Goal: Transaction & Acquisition: Purchase product/service

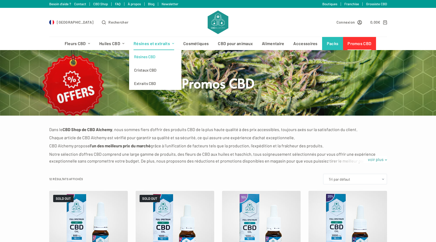
click at [150, 58] on link "Résines CBD" at bounding box center [155, 56] width 52 height 13
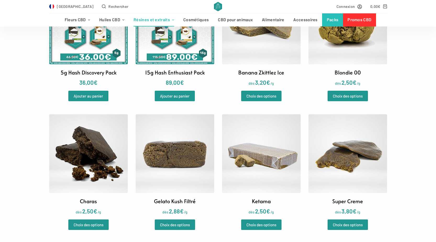
scroll to position [236, 0]
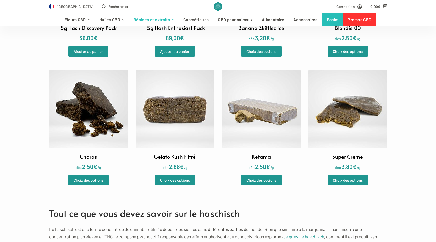
click at [257, 121] on img at bounding box center [261, 109] width 79 height 79
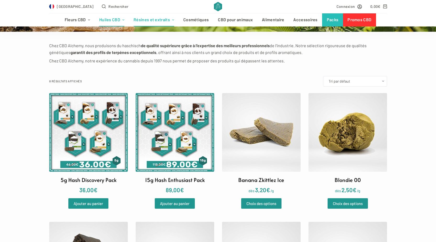
scroll to position [79, 0]
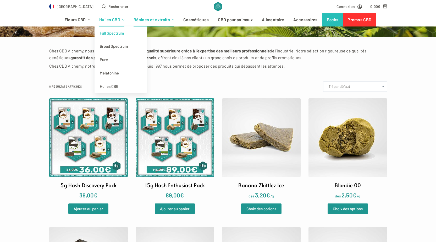
click at [115, 35] on link "Full Spectrum" at bounding box center [121, 32] width 52 height 13
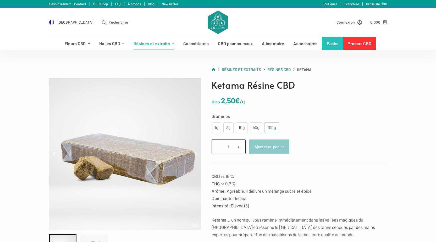
click at [273, 130] on div "100g" at bounding box center [272, 127] width 8 height 7
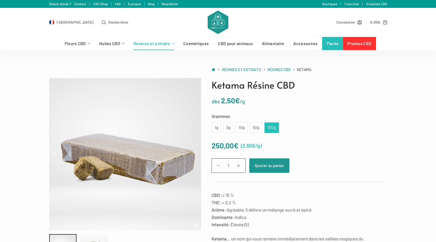
click at [320, 130] on td "Choisir une option 1g 3g 10g 50g 100g 1g 3g 10g 50g 100g Effacer" at bounding box center [300, 127] width 176 height 10
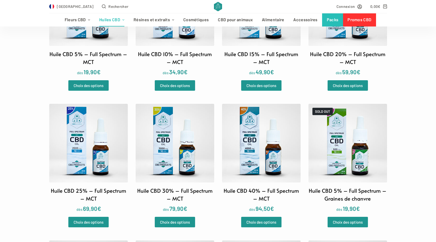
scroll to position [183, 0]
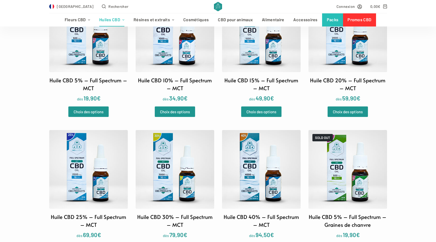
click at [268, 168] on img at bounding box center [261, 169] width 79 height 79
click at [262, 155] on img at bounding box center [261, 169] width 79 height 79
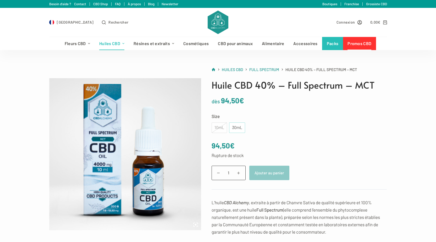
click at [237, 128] on div "30mL" at bounding box center [237, 127] width 10 height 7
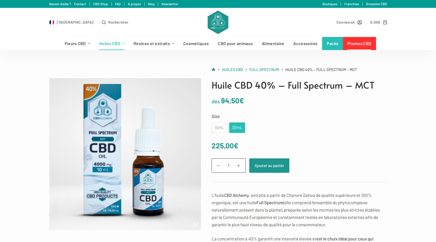
click at [259, 128] on td "Choisir une option 10mL 30mL 10mL 30mL Effacer" at bounding box center [300, 127] width 176 height 10
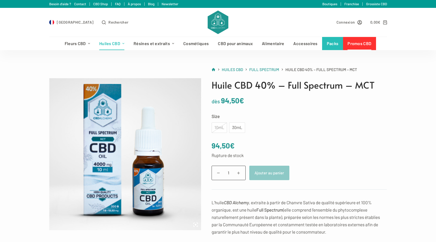
click at [219, 127] on div "10mL" at bounding box center [219, 127] width 15 height 10
click at [220, 127] on div "10mL" at bounding box center [219, 127] width 15 height 10
click at [240, 128] on div "30mL" at bounding box center [237, 127] width 10 height 7
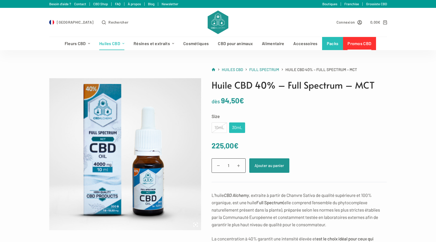
click at [218, 127] on div "10mL" at bounding box center [219, 127] width 15 height 10
click at [241, 127] on div "30mL" at bounding box center [237, 127] width 10 height 7
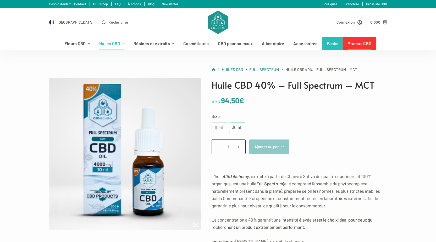
click at [238, 127] on div "30mL" at bounding box center [237, 127] width 10 height 7
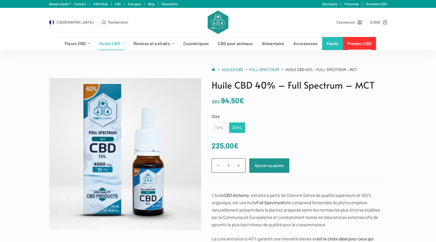
click at [238, 127] on div "30mL" at bounding box center [237, 127] width 10 height 7
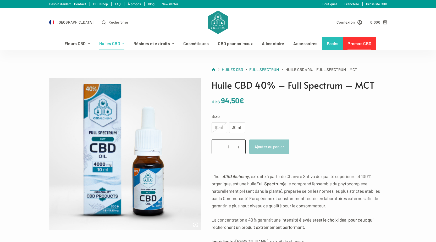
click at [286, 117] on label "Size" at bounding box center [300, 115] width 176 height 7
click at [0, 0] on select "Choisir une option 10mL 30mL" at bounding box center [0, 0] width 0 height 0
click at [282, 86] on h1 "Huile CBD 40% – Full Spectrum – MCT" at bounding box center [300, 85] width 176 height 14
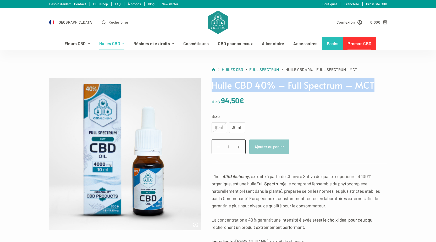
click at [282, 86] on h1 "Huile CBD 40% – Full Spectrum – MCT" at bounding box center [300, 85] width 176 height 14
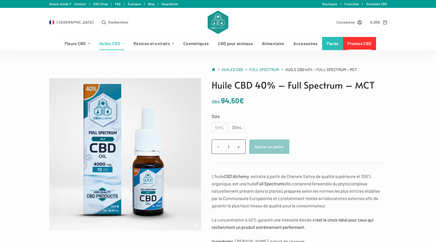
click at [291, 102] on p "dès 94,50 €" at bounding box center [300, 100] width 176 height 12
click at [293, 88] on h1 "Huile CBD 40% – Full Spectrum – MCT" at bounding box center [300, 85] width 176 height 14
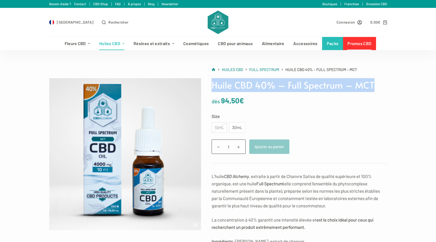
click at [293, 88] on h1 "Huile CBD 40% – Full Spectrum – MCT" at bounding box center [300, 85] width 176 height 14
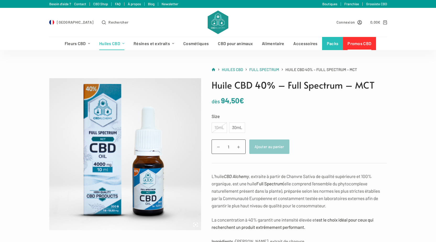
click at [295, 109] on div "Huile CBD 40% – Full Spectrum – MCT dès 94,50 € Size Choisir une option 10mL 30…" at bounding box center [294, 228] width 186 height 300
